Goal: Task Accomplishment & Management: Manage account settings

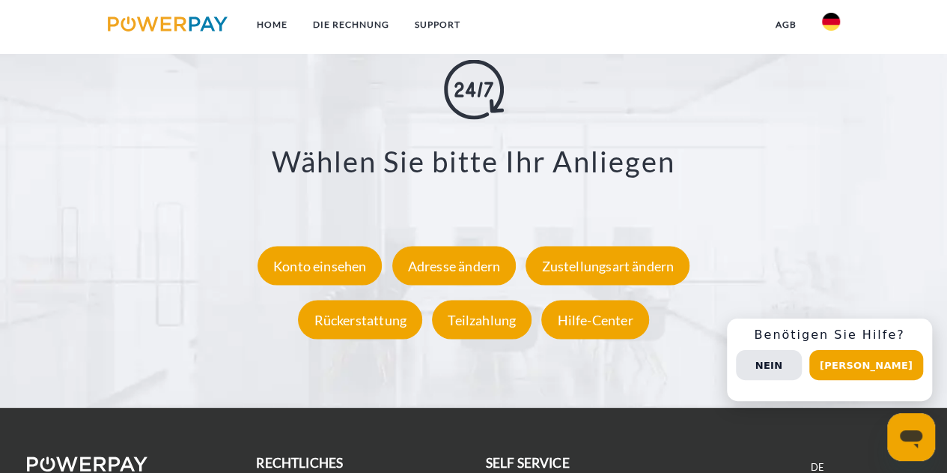
scroll to position [2553, 0]
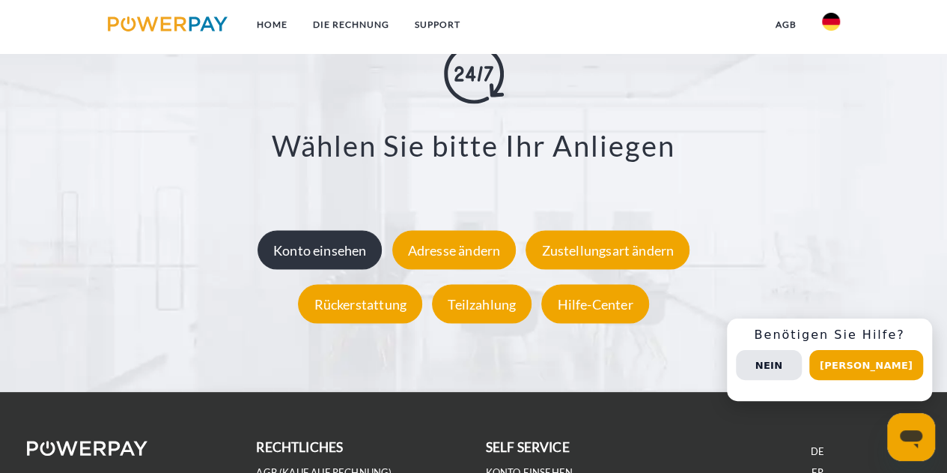
click at [345, 251] on div "Konto einsehen" at bounding box center [320, 250] width 125 height 39
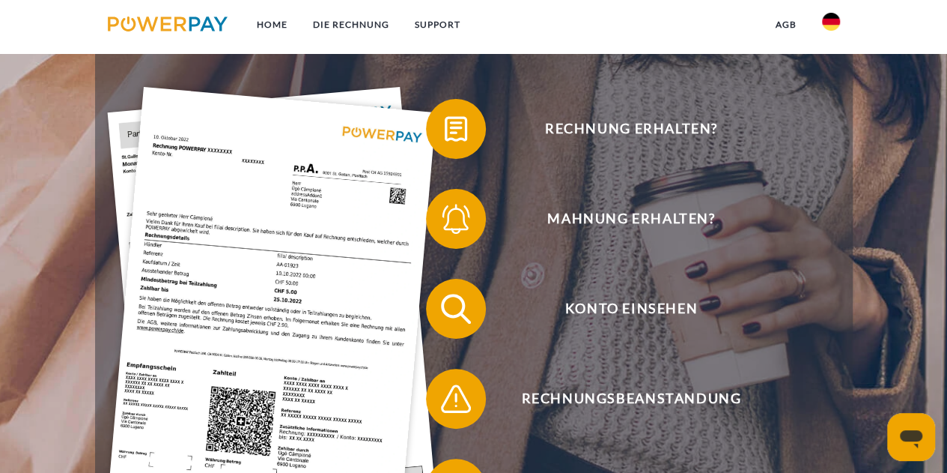
scroll to position [233, 0]
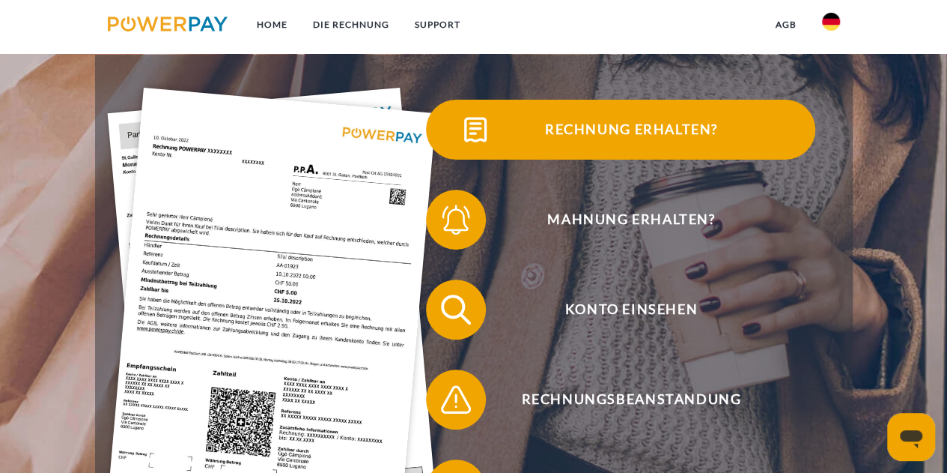
click at [584, 125] on span "Rechnung erhalten?" at bounding box center [631, 130] width 367 height 60
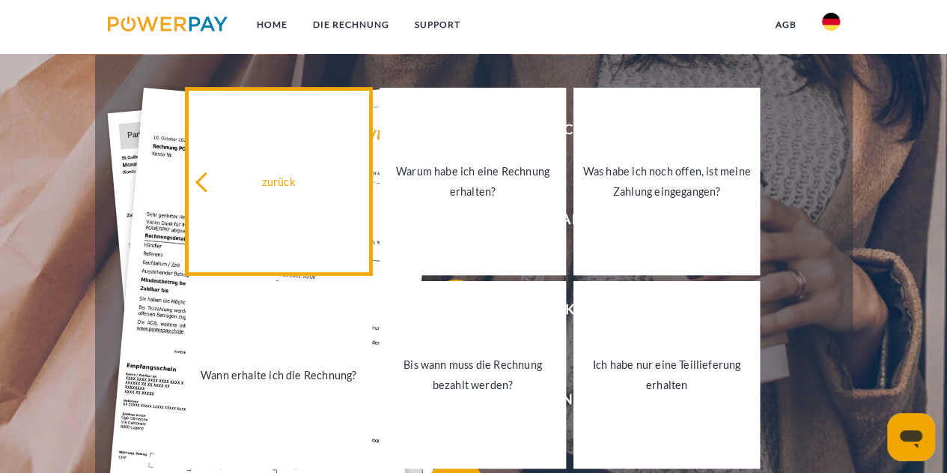
click at [304, 170] on link "zurück" at bounding box center [279, 181] width 186 height 187
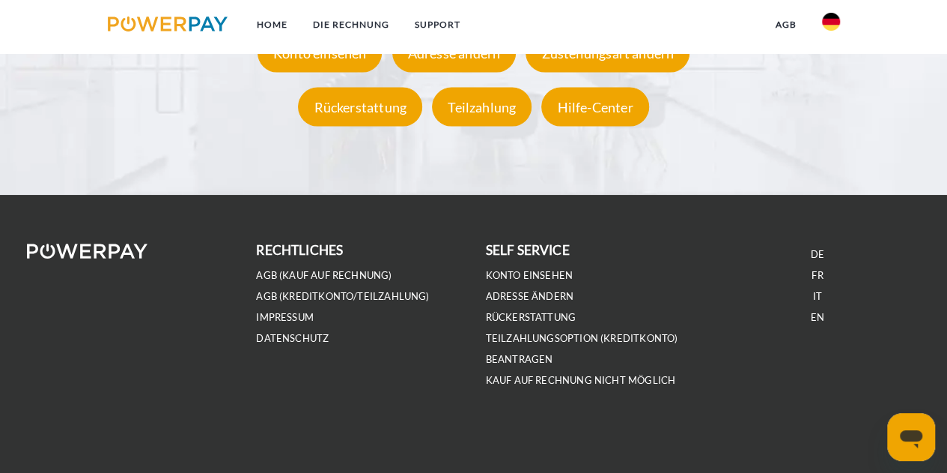
scroll to position [2642, 0]
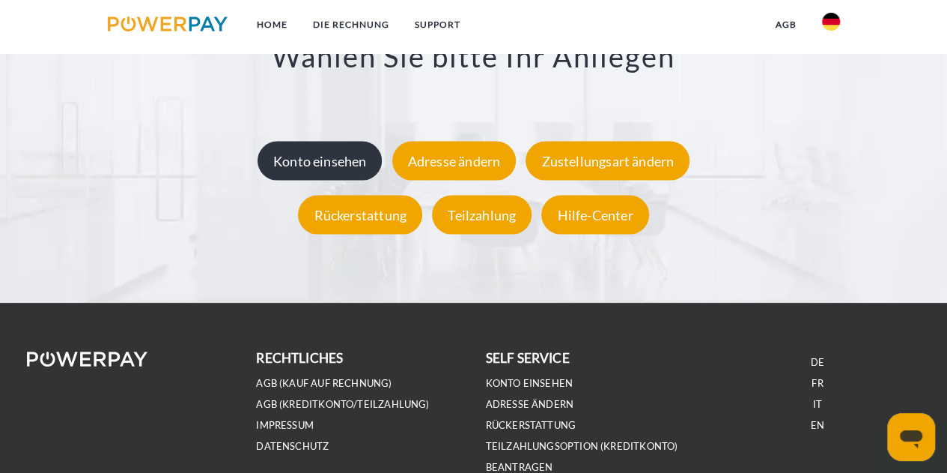
click at [313, 170] on div "Konto einsehen" at bounding box center [320, 161] width 125 height 39
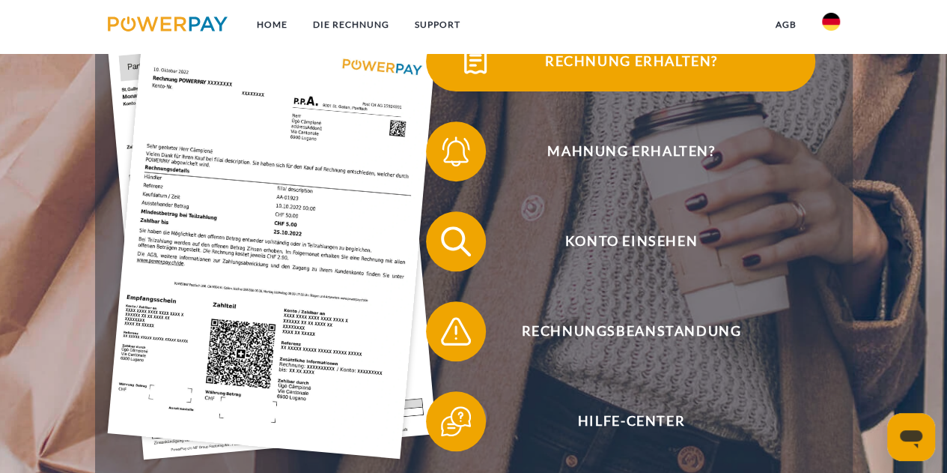
scroll to position [306, 0]
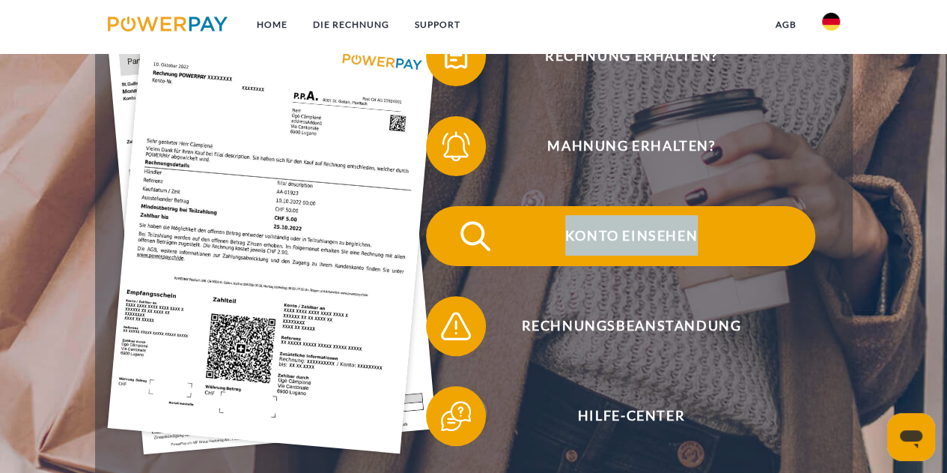
drag, startPoint x: 590, startPoint y: 273, endPoint x: 568, endPoint y: 219, distance: 58.4
click at [568, 219] on div "Konto einsehen" at bounding box center [621, 236] width 404 height 90
click at [568, 219] on span "Konto einsehen" at bounding box center [631, 236] width 367 height 60
